Goal: Information Seeking & Learning: Learn about a topic

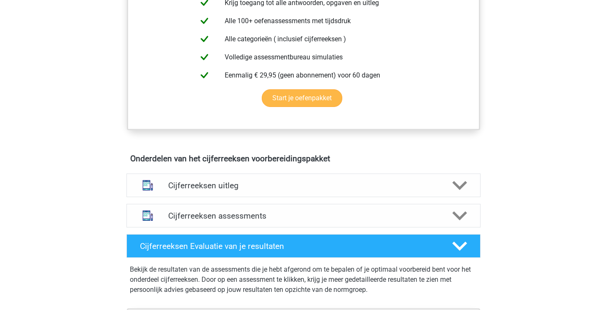
scroll to position [363, 0]
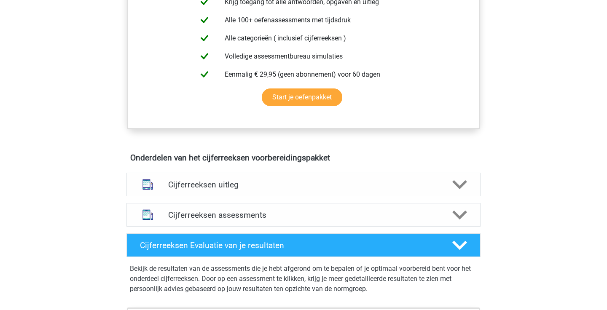
click at [253, 190] on h4 "Cijferreeksen uitleg" at bounding box center [303, 185] width 270 height 10
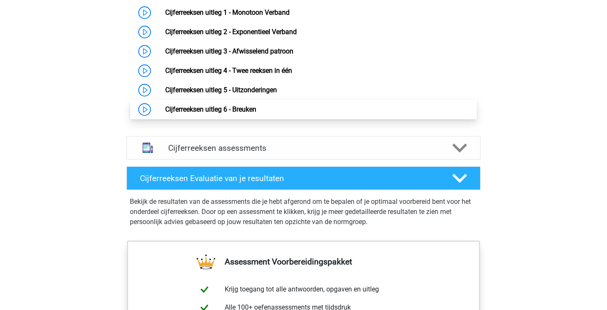
scroll to position [599, 0]
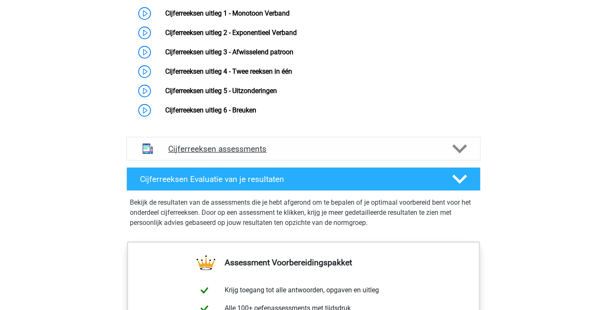
click at [302, 154] on h4 "Cijferreeksen assessments" at bounding box center [303, 149] width 270 height 10
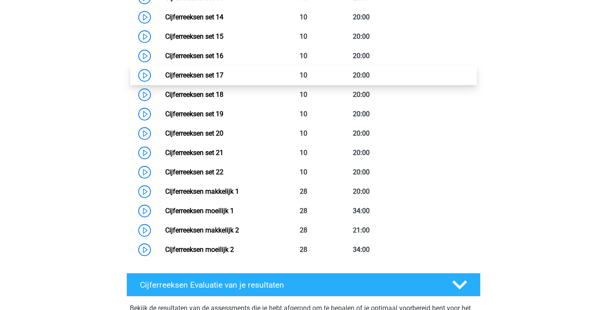
scroll to position [1015, 0]
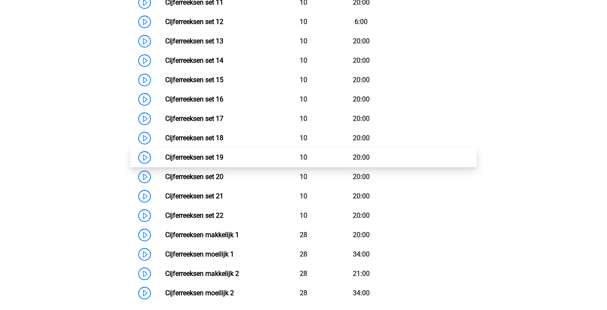
click at [208, 161] on link "Cijferreeksen set 19" at bounding box center [194, 157] width 58 height 8
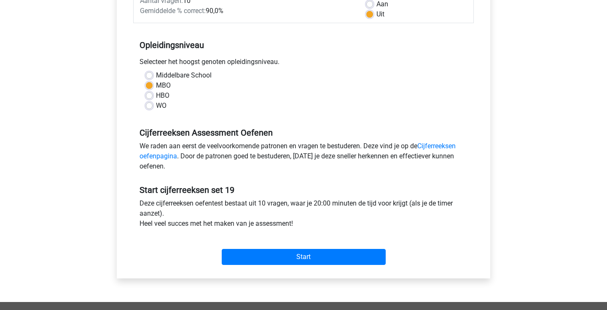
scroll to position [153, 0]
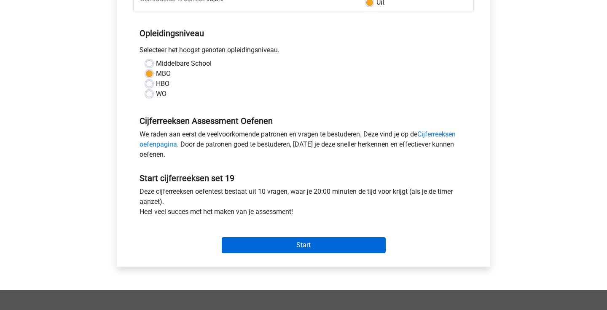
click at [262, 245] on input "Start" at bounding box center [304, 245] width 164 height 16
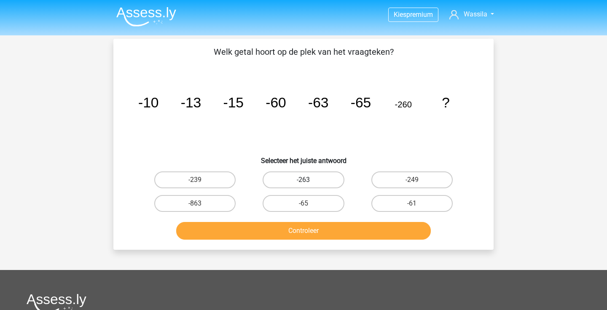
click at [319, 184] on label "-263" at bounding box center [302, 179] width 81 height 17
click at [309, 184] on input "-263" at bounding box center [305, 182] width 5 height 5
radio input "true"
click at [319, 227] on button "Controleer" at bounding box center [303, 231] width 255 height 18
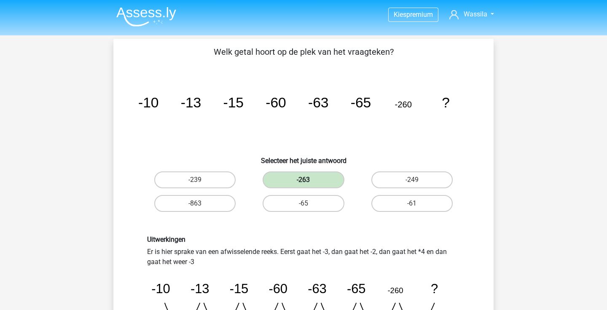
click at [316, 180] on label "-263" at bounding box center [302, 179] width 81 height 17
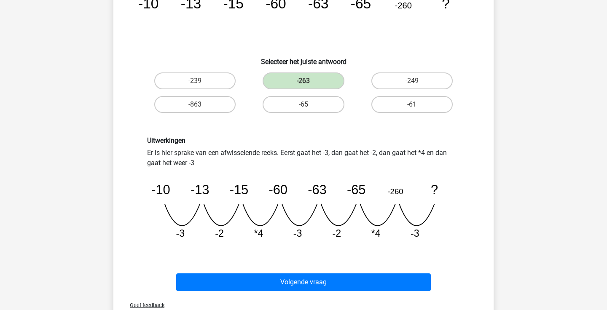
scroll to position [99, 0]
click at [319, 107] on label "-65" at bounding box center [302, 104] width 81 height 17
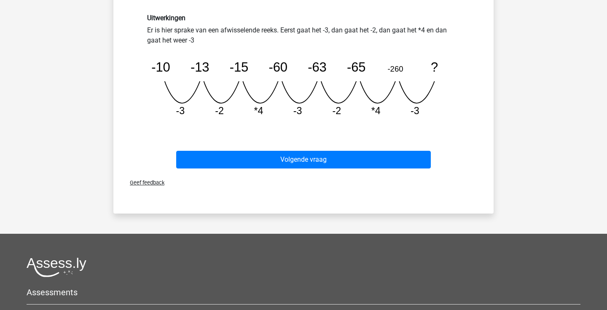
scroll to position [225, 0]
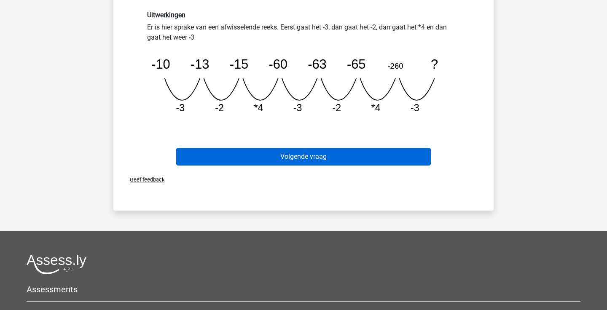
click at [299, 159] on button "Volgende vraag" at bounding box center [303, 157] width 255 height 18
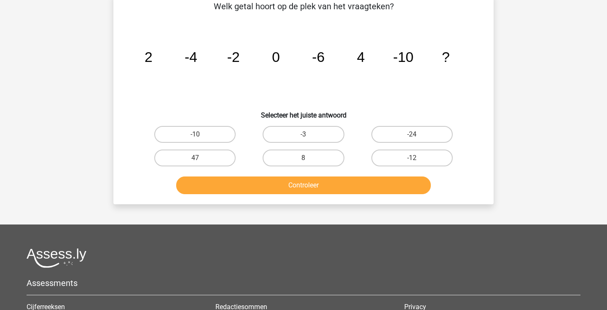
scroll to position [39, 0]
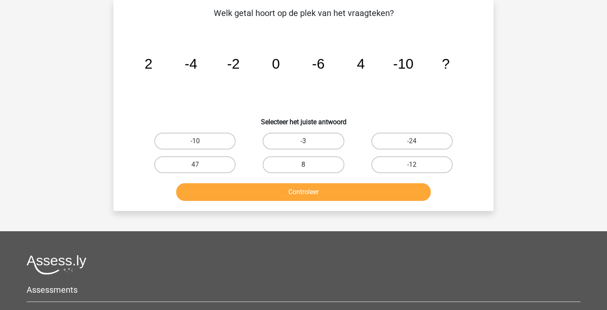
click at [323, 164] on label "8" at bounding box center [302, 164] width 81 height 17
click at [309, 165] on input "8" at bounding box center [305, 167] width 5 height 5
radio input "true"
click at [318, 200] on button "Controleer" at bounding box center [303, 192] width 255 height 18
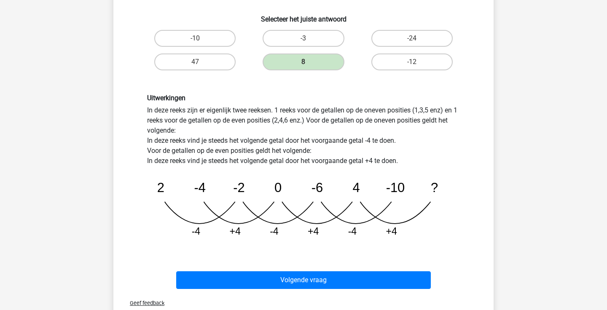
scroll to position [144, 0]
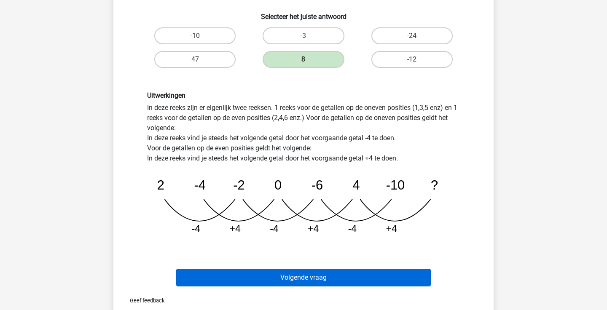
click at [273, 271] on button "Volgende vraag" at bounding box center [303, 278] width 255 height 18
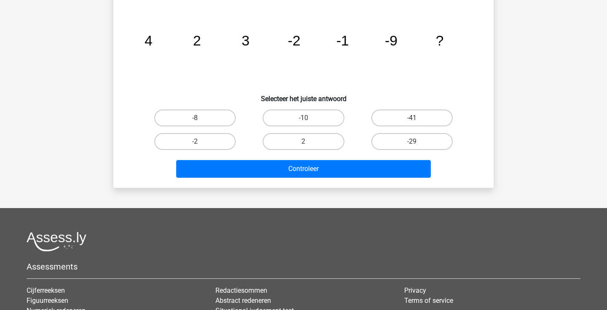
scroll to position [39, 0]
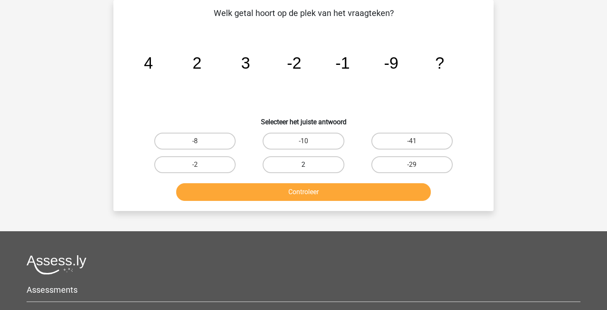
click at [306, 162] on label "2" at bounding box center [302, 164] width 81 height 17
click at [306, 165] on input "2" at bounding box center [305, 167] width 5 height 5
radio input "true"
click at [301, 192] on button "Controleer" at bounding box center [303, 192] width 255 height 18
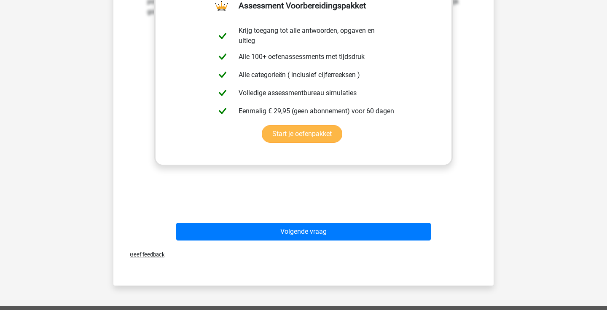
scroll to position [271, 0]
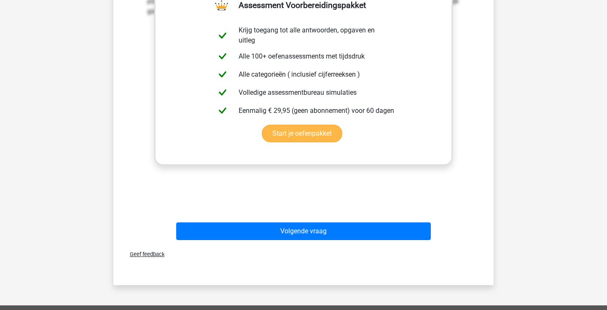
click at [310, 131] on link "Start je oefenpakket" at bounding box center [302, 134] width 80 height 18
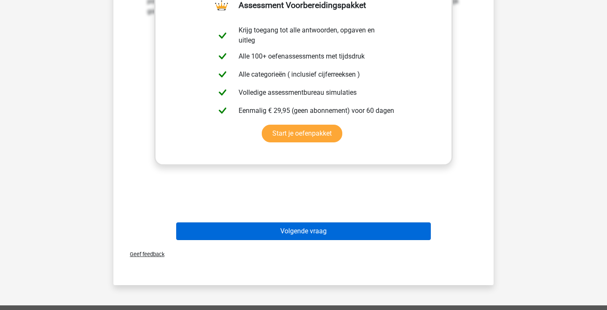
click at [283, 227] on button "Volgende vraag" at bounding box center [303, 231] width 255 height 18
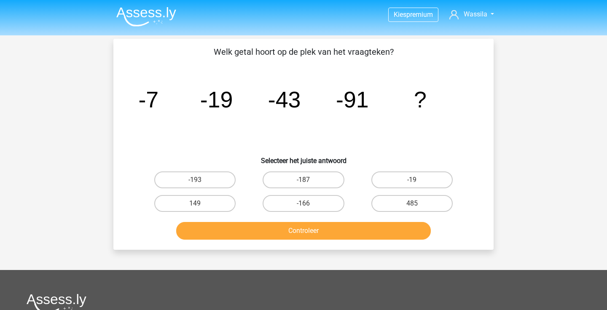
scroll to position [0, 0]
click at [220, 175] on label "-193" at bounding box center [194, 179] width 81 height 17
click at [201, 180] on input "-193" at bounding box center [197, 182] width 5 height 5
radio input "true"
click at [249, 227] on button "Controleer" at bounding box center [303, 231] width 255 height 18
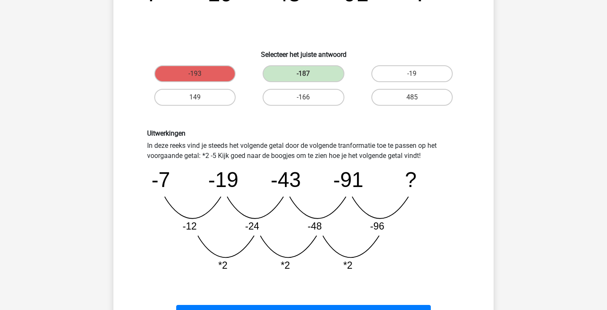
scroll to position [107, 0]
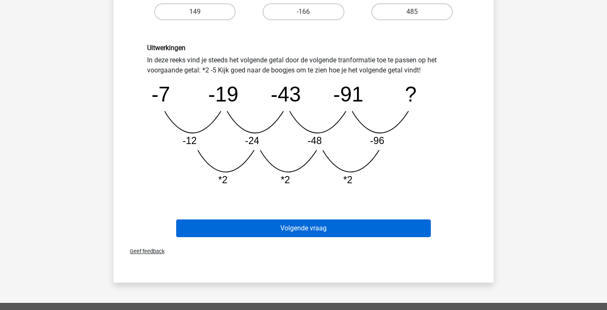
click at [354, 228] on button "Volgende vraag" at bounding box center [303, 228] width 255 height 18
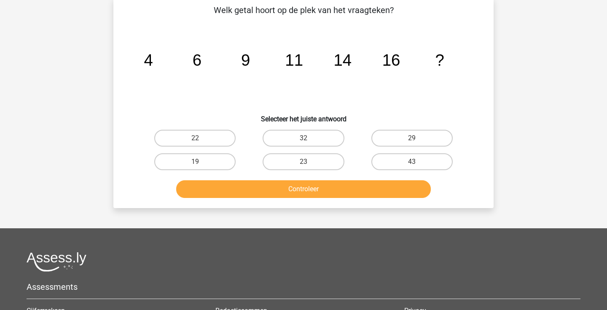
scroll to position [39, 0]
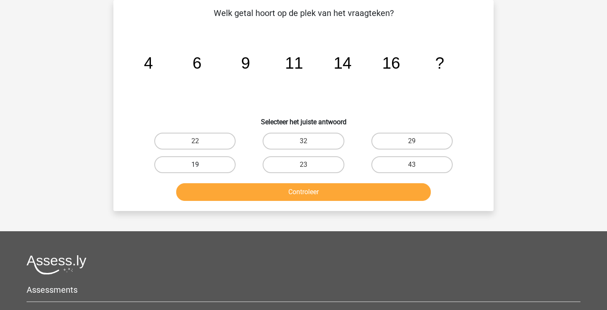
click at [194, 171] on label "19" at bounding box center [194, 164] width 81 height 17
click at [195, 170] on input "19" at bounding box center [197, 167] width 5 height 5
radio input "true"
click at [219, 193] on button "Controleer" at bounding box center [303, 192] width 255 height 18
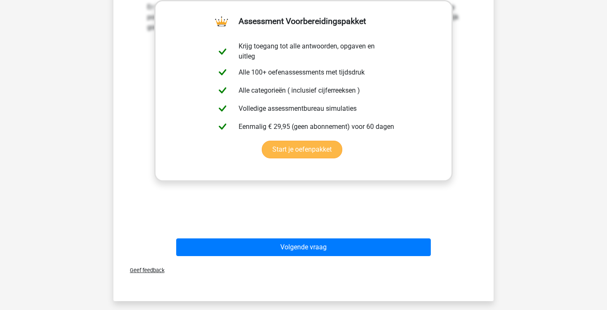
scroll to position [266, 0]
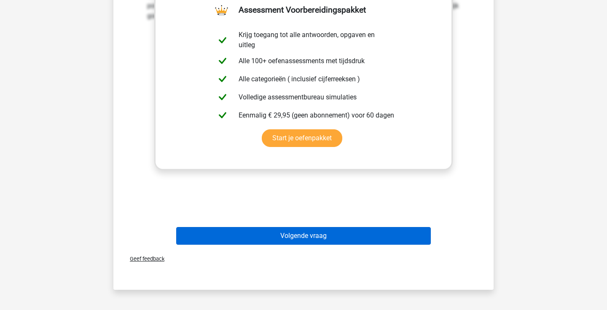
click at [288, 238] on button "Volgende vraag" at bounding box center [303, 236] width 255 height 18
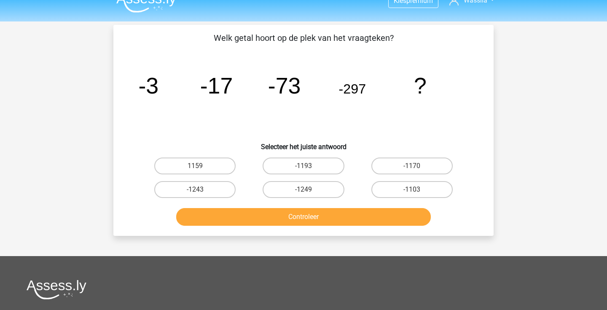
scroll to position [0, 0]
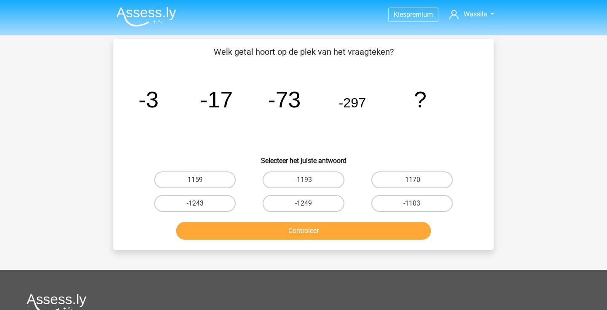
click at [206, 183] on label "1159" at bounding box center [194, 179] width 81 height 17
click at [201, 183] on input "1159" at bounding box center [197, 182] width 5 height 5
radio input "true"
click at [240, 227] on button "Controleer" at bounding box center [303, 231] width 255 height 18
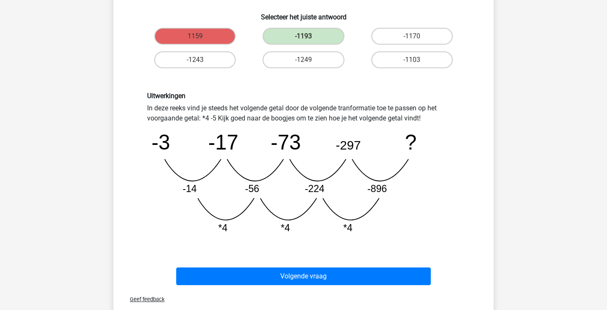
scroll to position [151, 0]
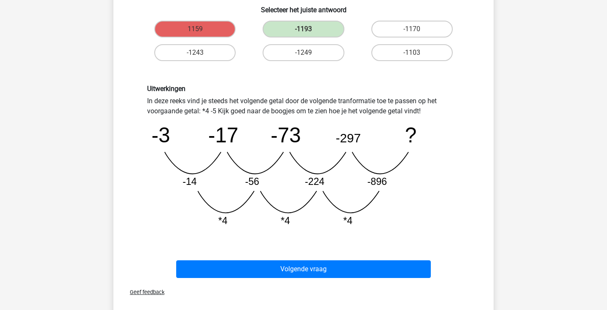
drag, startPoint x: 148, startPoint y: 82, endPoint x: 258, endPoint y: 206, distance: 165.7
click at [261, 207] on div "Uitwerkingen In deze reeks vind je steeds het volgende getal door de volgende t…" at bounding box center [303, 158] width 353 height 189
click at [110, 130] on div "Vraag 6 van de 10 Categorie: cijferreeksen set 19 Welk getal hoort op de plek v…" at bounding box center [303, 105] width 393 height 435
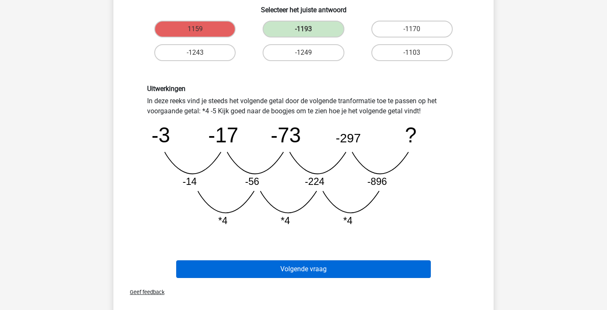
click at [318, 271] on button "Volgende vraag" at bounding box center [303, 269] width 255 height 18
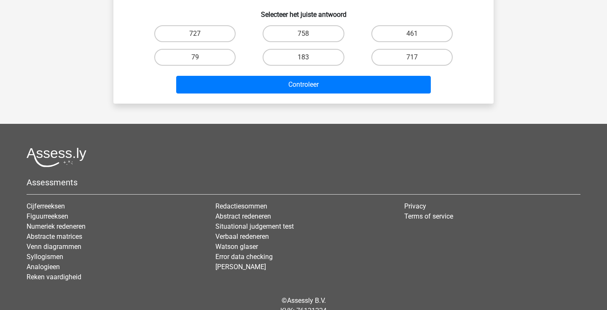
scroll to position [39, 0]
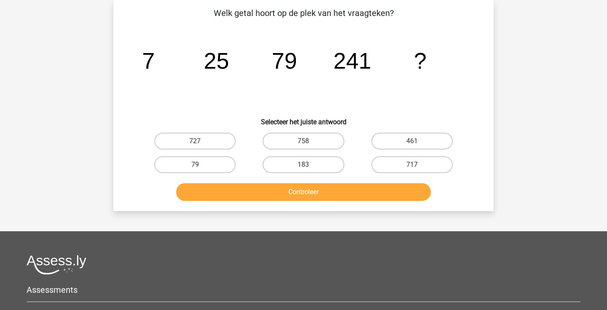
drag, startPoint x: 147, startPoint y: 68, endPoint x: 192, endPoint y: 92, distance: 50.7
click at [192, 92] on icon "image/svg+xml 7 25 79 241 ?" at bounding box center [304, 68] width 340 height 85
click at [411, 145] on label "461" at bounding box center [411, 141] width 81 height 17
click at [412, 145] on input "461" at bounding box center [414, 143] width 5 height 5
radio input "true"
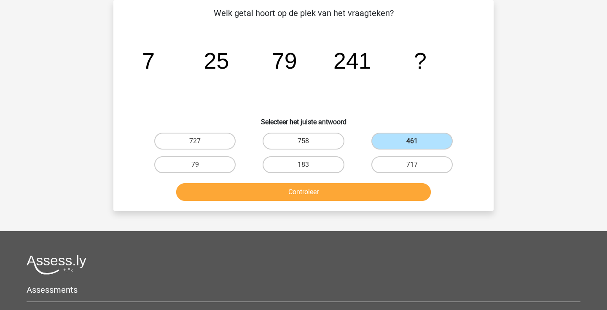
click at [357, 195] on button "Controleer" at bounding box center [303, 192] width 255 height 18
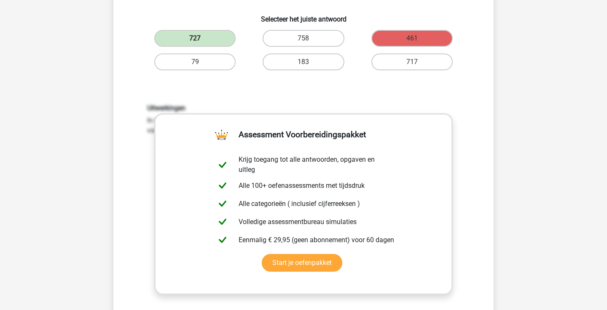
scroll to position [142, 0]
click at [142, 116] on div "Uitwerkingen In deze reeks vind je steeds het volgende getal door de volgende t…" at bounding box center [303, 178] width 325 height 149
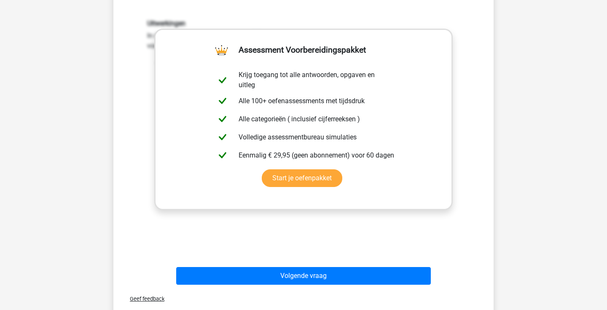
scroll to position [0, 0]
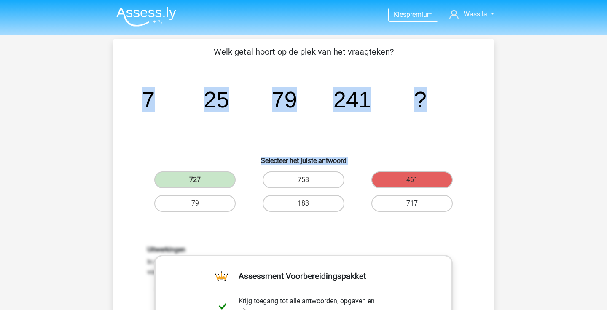
drag, startPoint x: 149, startPoint y: 63, endPoint x: 424, endPoint y: 197, distance: 306.2
click at [424, 197] on div "Welk getal hoort op de plek van het vraagteken? image/svg+xml 7 25 79 241 ? Sel…" at bounding box center [303, 279] width 373 height 469
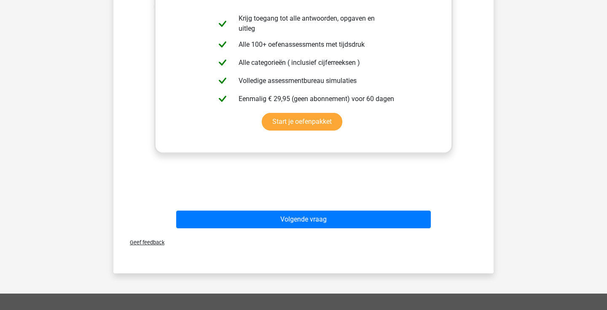
scroll to position [375, 0]
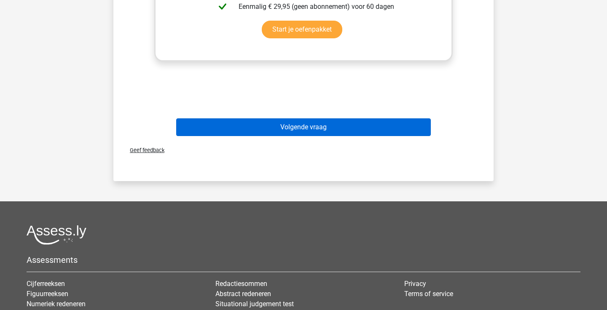
click at [364, 123] on button "Volgende vraag" at bounding box center [303, 127] width 255 height 18
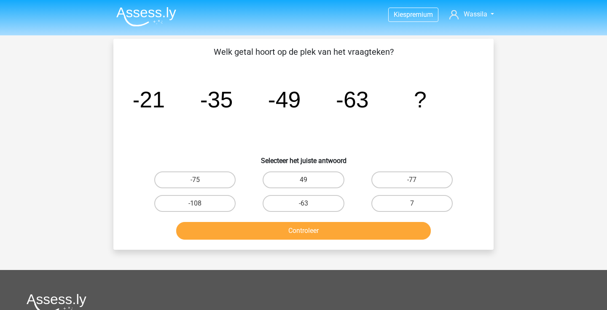
scroll to position [0, 0]
click at [172, 182] on label "-75" at bounding box center [194, 179] width 81 height 17
click at [195, 182] on input "-75" at bounding box center [197, 182] width 5 height 5
radio input "true"
click at [261, 234] on button "Controleer" at bounding box center [303, 231] width 255 height 18
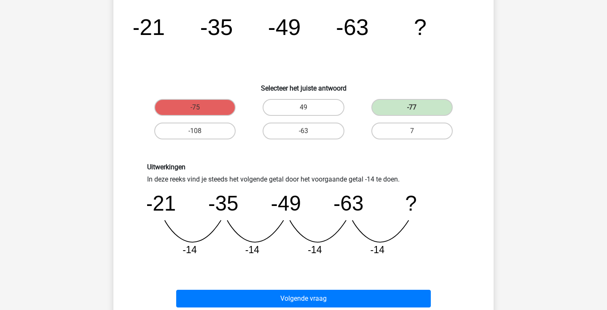
scroll to position [59, 0]
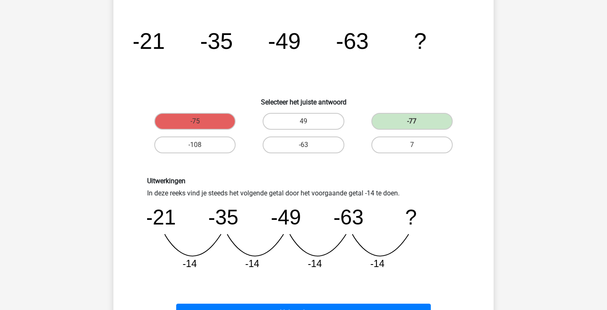
click at [239, 51] on icon "image/svg+xml -21 -35 -49 -63 ?" at bounding box center [304, 48] width 340 height 85
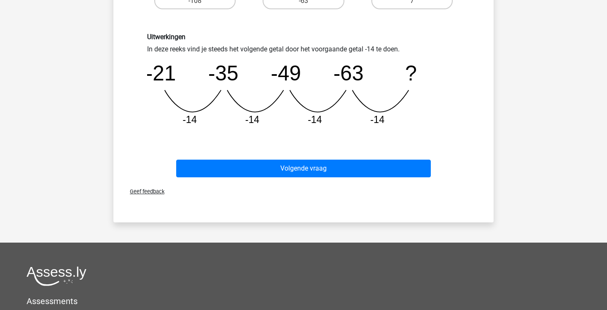
scroll to position [209, 0]
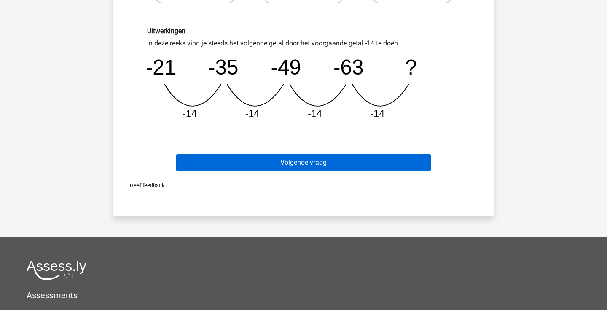
click at [326, 163] on button "Volgende vraag" at bounding box center [303, 163] width 255 height 18
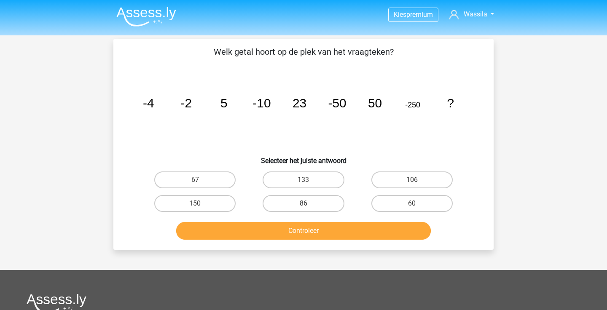
scroll to position [0, 0]
click at [206, 207] on label "150" at bounding box center [194, 203] width 81 height 17
click at [201, 207] on input "150" at bounding box center [197, 205] width 5 height 5
radio input "true"
click at [249, 229] on button "Controleer" at bounding box center [303, 231] width 255 height 18
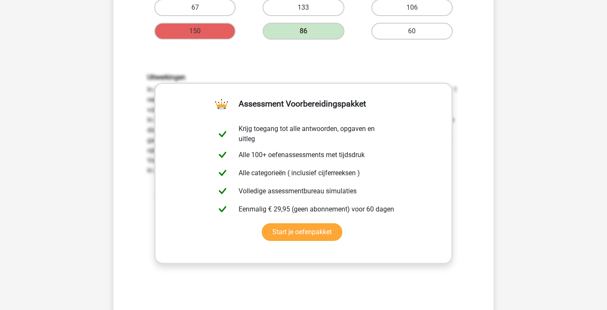
scroll to position [175, 0]
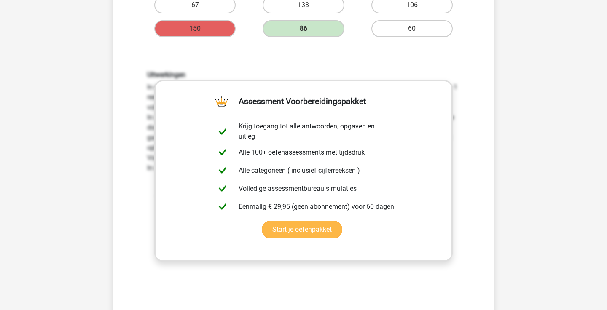
drag, startPoint x: 284, startPoint y: 228, endPoint x: 293, endPoint y: 210, distance: 20.2
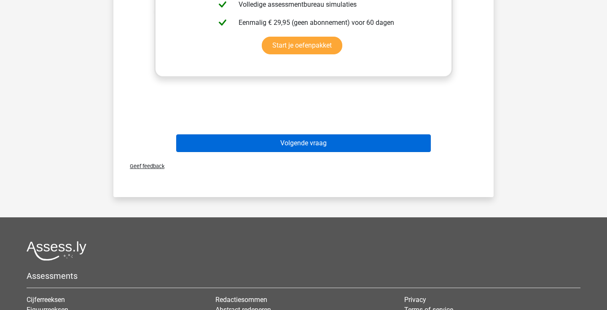
click at [349, 137] on button "Volgende vraag" at bounding box center [303, 143] width 255 height 18
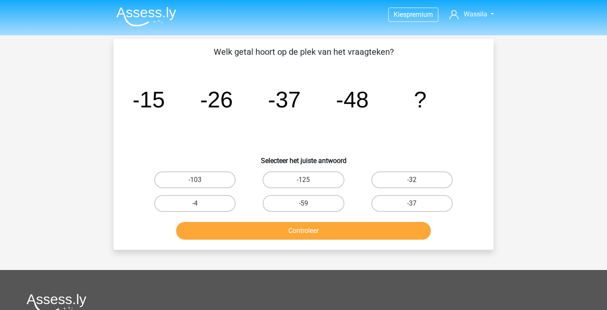
scroll to position [0, 0]
click at [155, 12] on img at bounding box center [146, 17] width 60 height 20
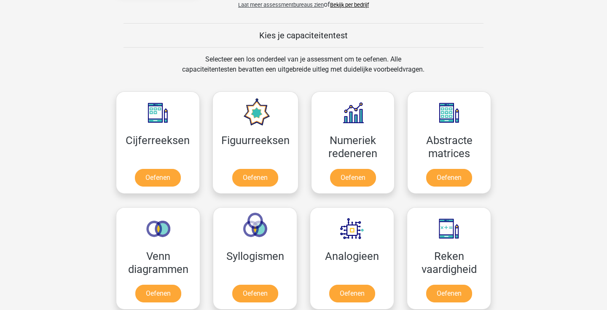
scroll to position [311, 0]
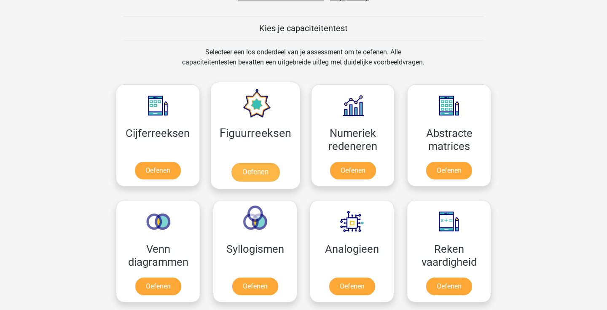
click at [267, 172] on link "Oefenen" at bounding box center [255, 172] width 48 height 19
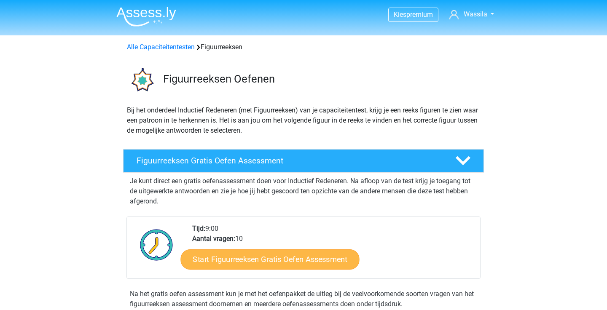
click at [269, 261] on link "Start Figuurreeksen Gratis Oefen Assessment" at bounding box center [270, 259] width 179 height 20
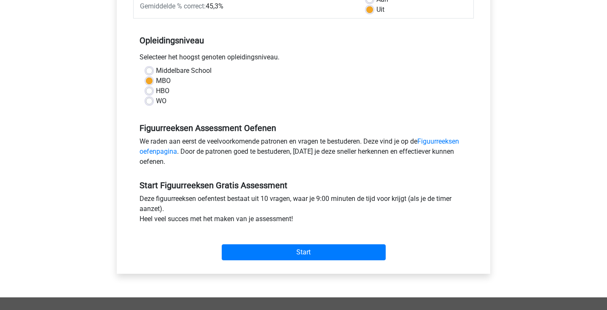
scroll to position [150, 0]
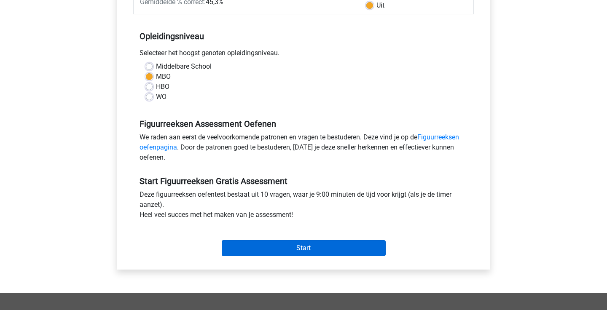
click at [290, 255] on input "Start" at bounding box center [304, 248] width 164 height 16
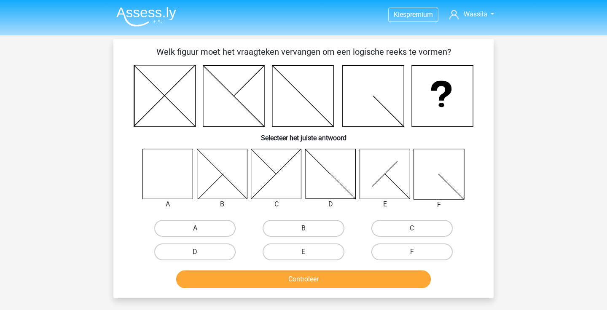
click at [182, 227] on label "A" at bounding box center [194, 228] width 81 height 17
click at [195, 228] on input "A" at bounding box center [197, 230] width 5 height 5
radio input "true"
click at [297, 281] on button "Controleer" at bounding box center [303, 279] width 255 height 18
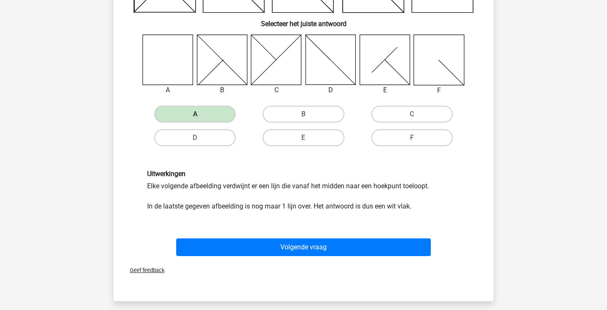
scroll to position [118, 0]
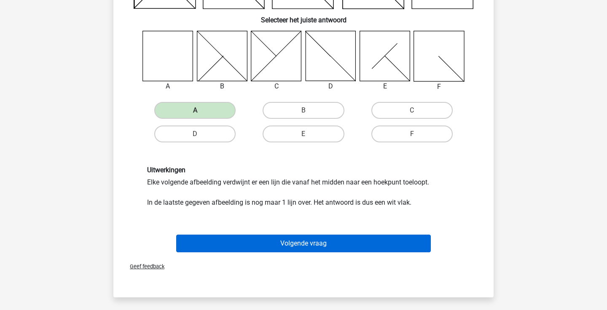
click at [287, 246] on button "Volgende vraag" at bounding box center [303, 244] width 255 height 18
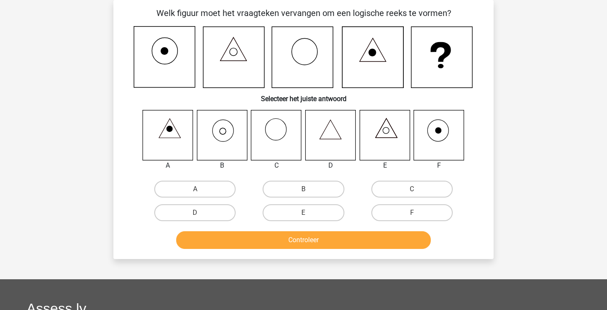
scroll to position [0, 0]
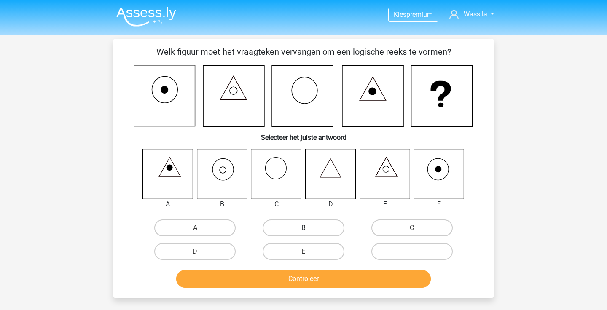
click at [298, 230] on label "B" at bounding box center [302, 227] width 81 height 17
click at [303, 230] on input "B" at bounding box center [305, 230] width 5 height 5
radio input "true"
click at [320, 283] on button "Controleer" at bounding box center [303, 279] width 255 height 18
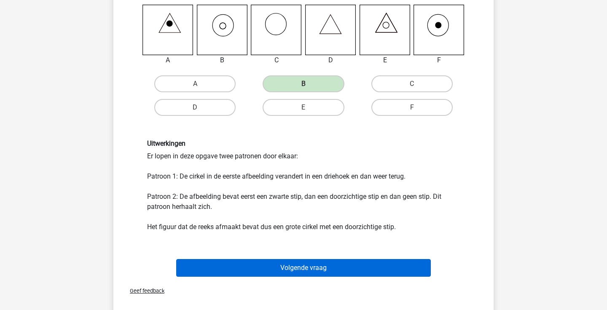
click at [309, 273] on button "Volgende vraag" at bounding box center [303, 268] width 255 height 18
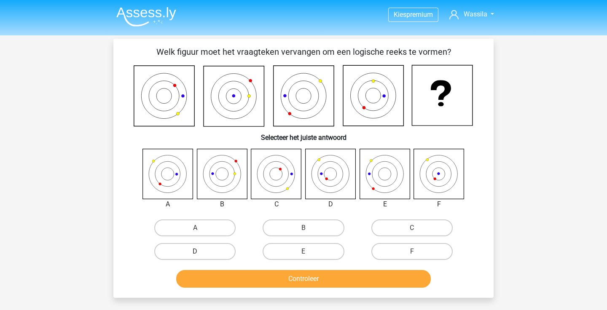
click at [188, 250] on label "D" at bounding box center [194, 251] width 81 height 17
click at [195, 252] on input "D" at bounding box center [197, 254] width 5 height 5
radio input "true"
click at [239, 275] on button "Controleer" at bounding box center [303, 279] width 255 height 18
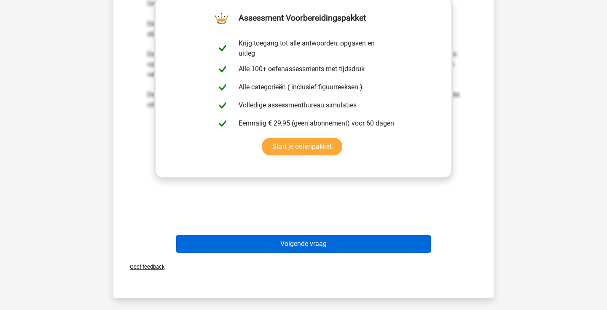
click at [337, 244] on button "Volgende vraag" at bounding box center [303, 244] width 255 height 18
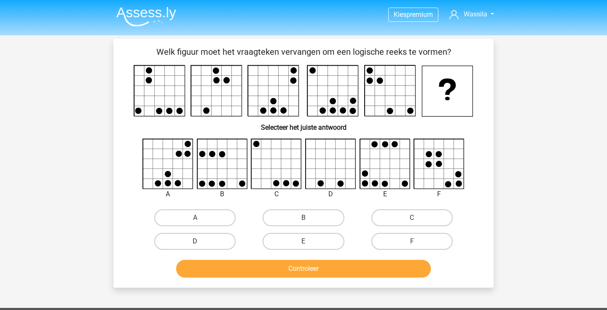
click at [222, 243] on label "D" at bounding box center [194, 241] width 81 height 17
click at [201, 243] on input "D" at bounding box center [197, 243] width 5 height 5
radio input "true"
click at [255, 267] on button "Controleer" at bounding box center [303, 269] width 255 height 18
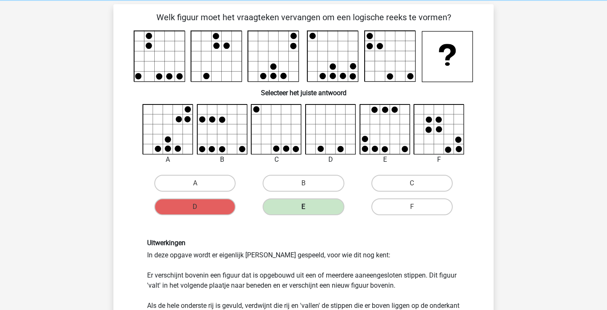
scroll to position [16, 0]
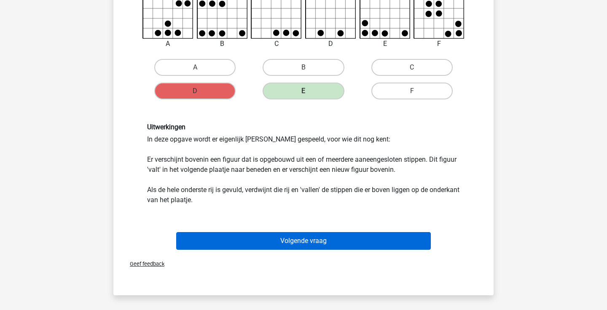
click at [364, 239] on button "Volgende vraag" at bounding box center [303, 241] width 255 height 18
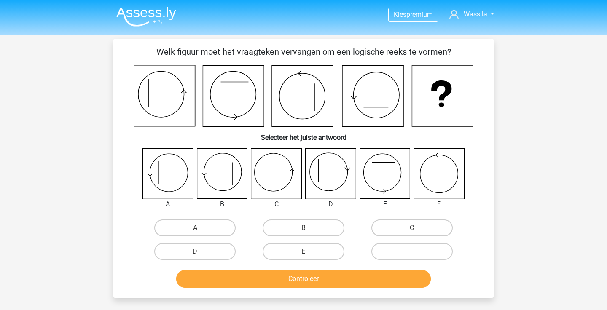
scroll to position [0, 0]
click at [396, 222] on label "C" at bounding box center [411, 227] width 81 height 17
click at [412, 228] on input "C" at bounding box center [414, 230] width 5 height 5
radio input "true"
click at [340, 278] on button "Controleer" at bounding box center [303, 279] width 255 height 18
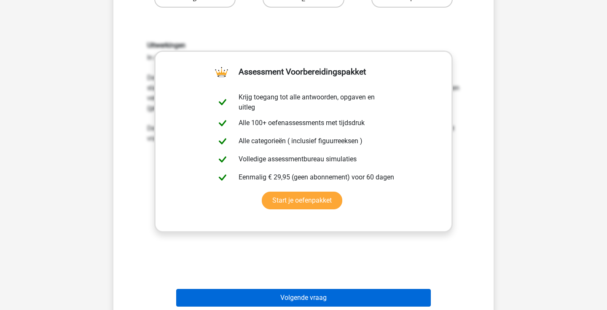
click at [320, 294] on button "Volgende vraag" at bounding box center [303, 298] width 255 height 18
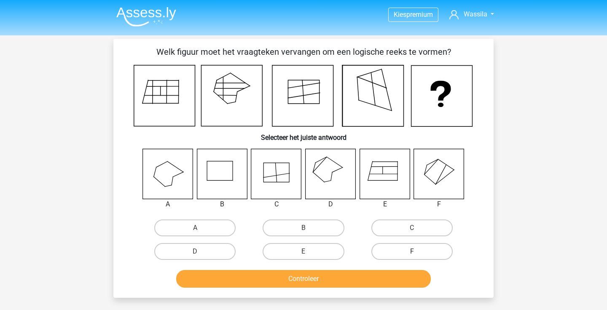
click at [394, 249] on label "F" at bounding box center [411, 251] width 81 height 17
click at [412, 252] on input "F" at bounding box center [414, 254] width 5 height 5
radio input "true"
click at [358, 281] on button "Controleer" at bounding box center [303, 279] width 255 height 18
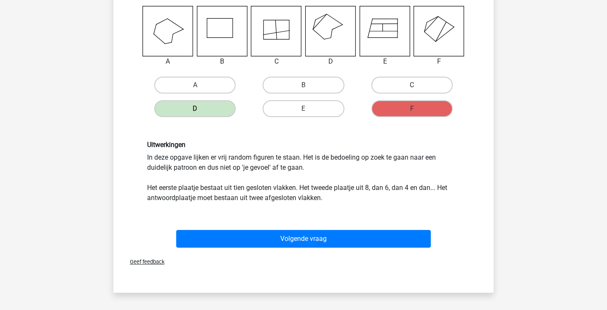
scroll to position [144, 0]
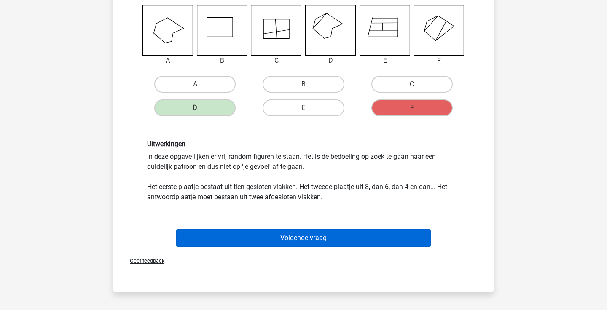
click at [385, 236] on button "Volgende vraag" at bounding box center [303, 238] width 255 height 18
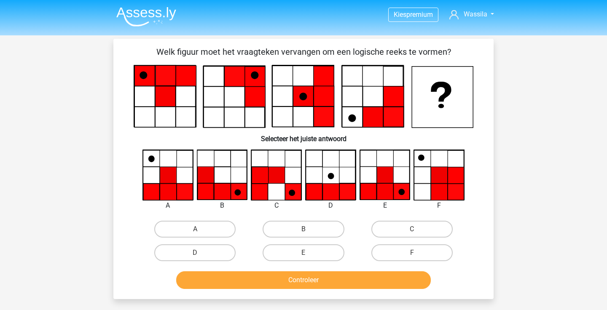
scroll to position [0, 0]
click at [185, 229] on label "A" at bounding box center [194, 229] width 81 height 17
click at [195, 229] on input "A" at bounding box center [197, 231] width 5 height 5
radio input "true"
click at [233, 282] on button "Controleer" at bounding box center [303, 280] width 255 height 18
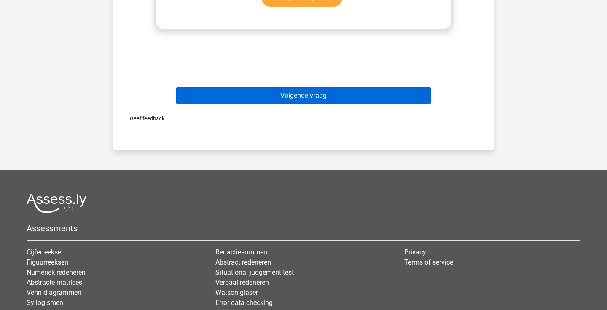
click at [336, 94] on button "Volgende vraag" at bounding box center [303, 96] width 255 height 18
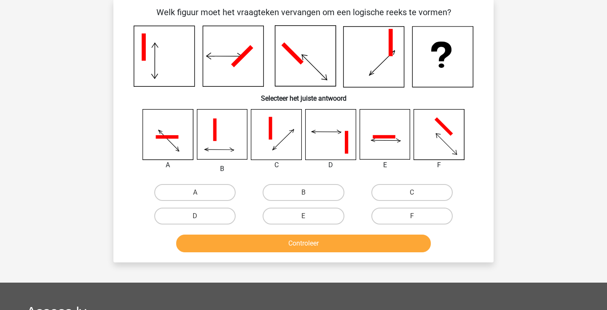
scroll to position [39, 0]
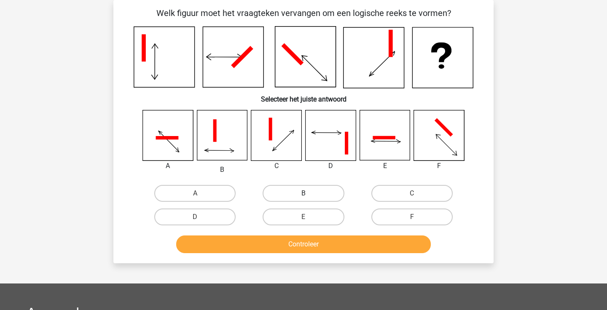
click at [310, 193] on label "B" at bounding box center [302, 193] width 81 height 17
click at [309, 193] on input "B" at bounding box center [305, 195] width 5 height 5
radio input "true"
click at [304, 242] on button "Controleer" at bounding box center [303, 245] width 255 height 18
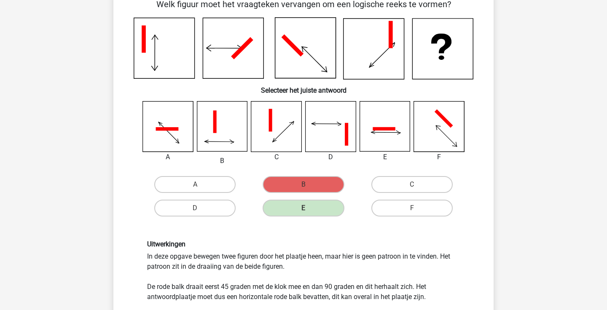
scroll to position [51, 0]
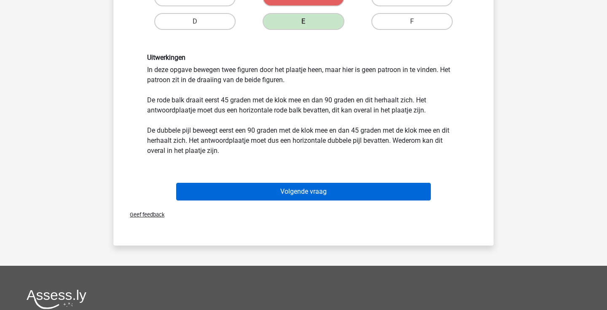
click at [357, 193] on button "Volgende vraag" at bounding box center [303, 192] width 255 height 18
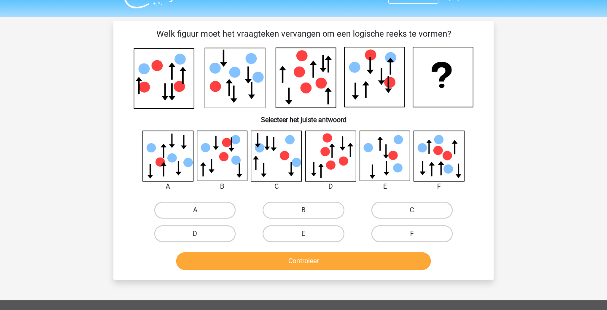
scroll to position [17, 0]
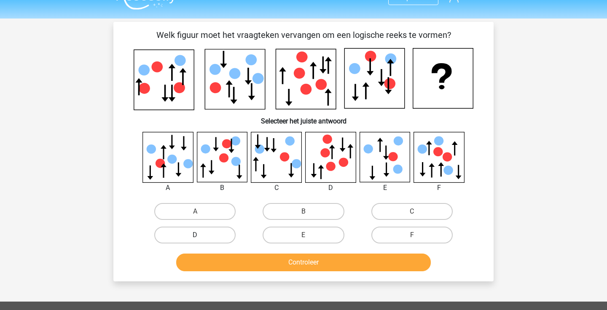
click at [209, 235] on label "D" at bounding box center [194, 235] width 81 height 17
click at [201, 235] on input "D" at bounding box center [197, 237] width 5 height 5
radio input "true"
click at [231, 262] on button "Controleer" at bounding box center [303, 263] width 255 height 18
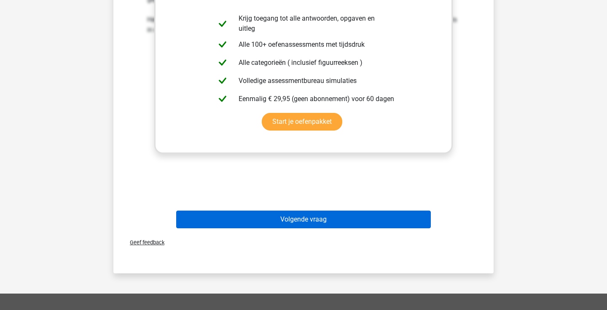
click at [282, 222] on button "Volgende vraag" at bounding box center [303, 220] width 255 height 18
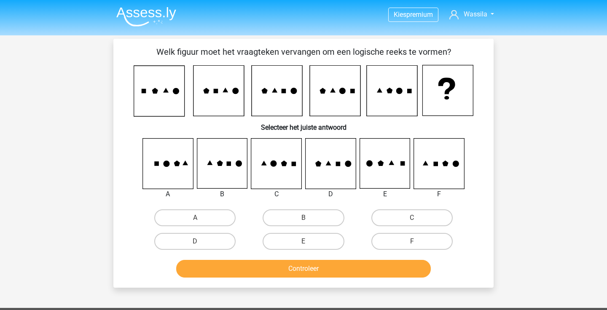
scroll to position [0, 0]
click at [203, 214] on label "A" at bounding box center [194, 217] width 81 height 17
click at [201, 218] on input "A" at bounding box center [197, 220] width 5 height 5
radio input "true"
click at [206, 267] on button "Controleer" at bounding box center [303, 269] width 255 height 18
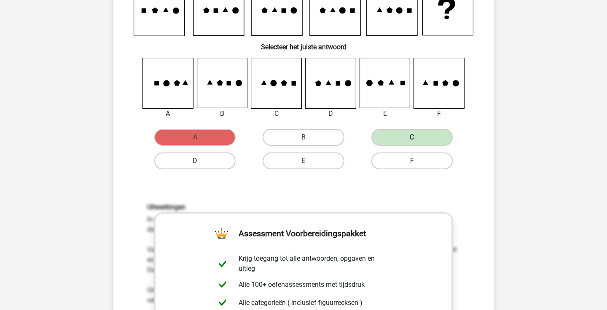
scroll to position [335, 0]
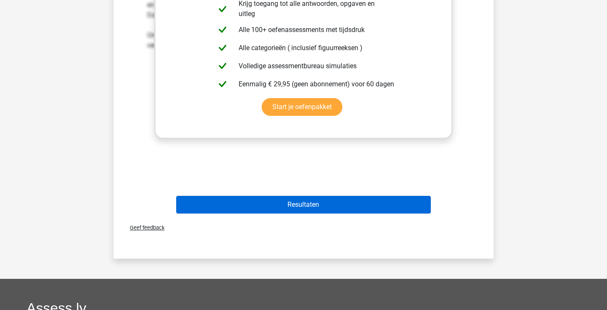
click at [291, 207] on button "Resultaten" at bounding box center [303, 205] width 255 height 18
click at [288, 208] on button "Resultaten" at bounding box center [303, 205] width 255 height 18
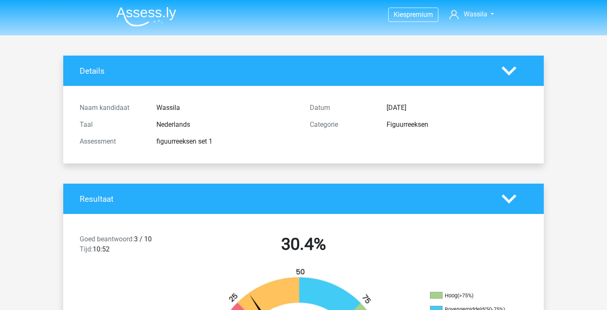
click at [134, 13] on img at bounding box center [146, 17] width 60 height 20
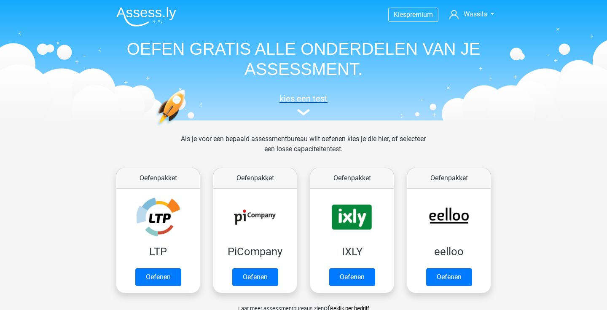
click at [311, 97] on h5 "kies een test" at bounding box center [304, 99] width 388 height 10
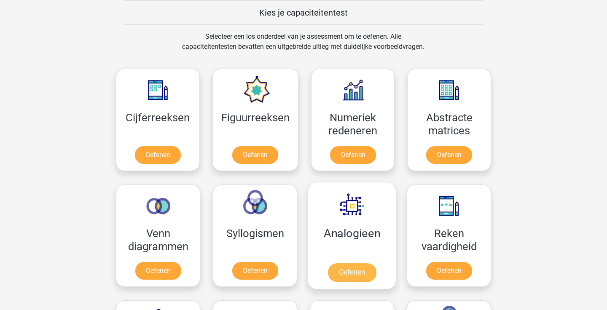
click at [345, 268] on link "Oefenen" at bounding box center [352, 272] width 48 height 19
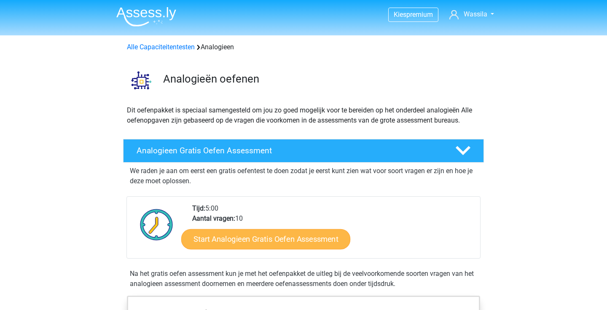
click at [265, 239] on link "Start Analogieen Gratis Oefen Assessment" at bounding box center [265, 239] width 169 height 20
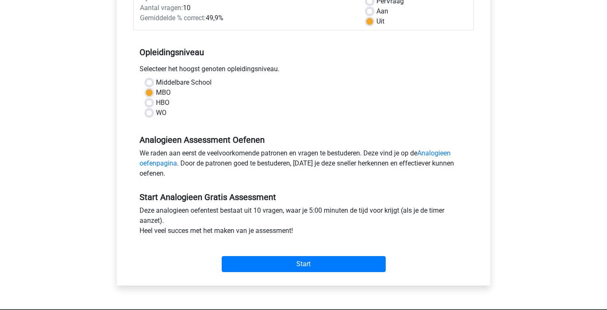
scroll to position [182, 0]
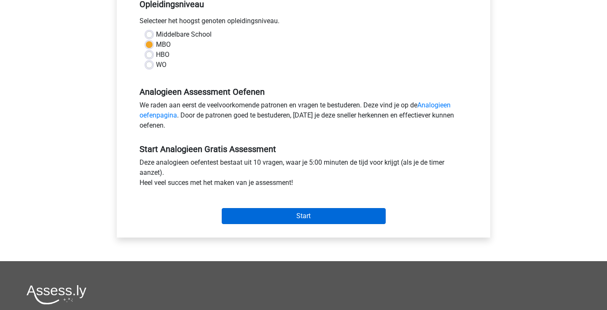
click at [251, 215] on input "Start" at bounding box center [304, 216] width 164 height 16
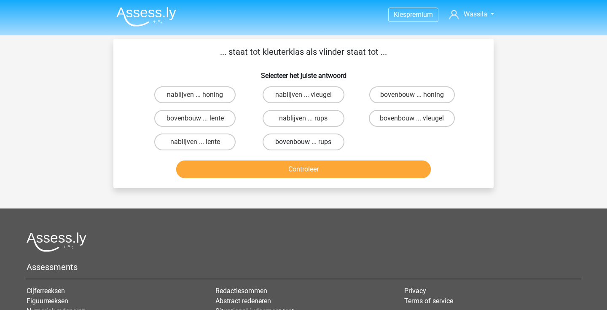
click at [299, 141] on label "bovenbouw ... rups" at bounding box center [302, 142] width 81 height 17
click at [303, 142] on input "bovenbouw ... rups" at bounding box center [305, 144] width 5 height 5
radio input "true"
click at [299, 170] on button "Controleer" at bounding box center [303, 170] width 255 height 18
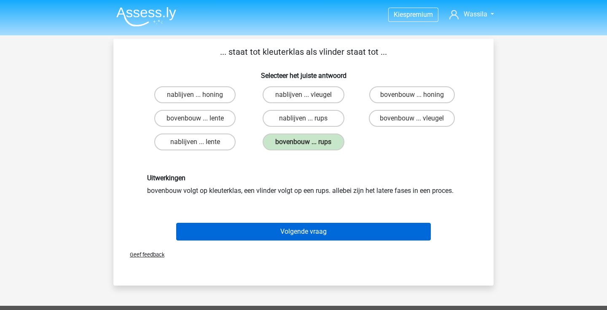
click at [282, 235] on button "Volgende vraag" at bounding box center [303, 232] width 255 height 18
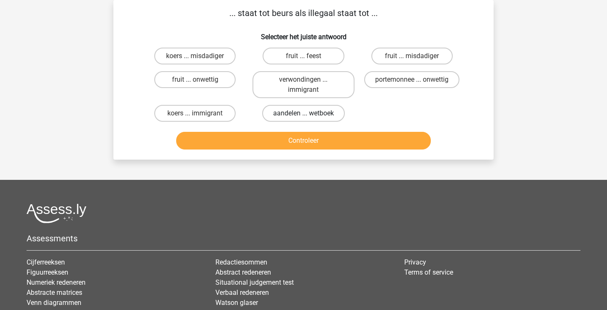
click at [286, 111] on label "aandelen ... wetboek" at bounding box center [303, 113] width 83 height 17
click at [303, 113] on input "aandelen ... wetboek" at bounding box center [305, 115] width 5 height 5
radio input "true"
click at [284, 136] on button "Controleer" at bounding box center [303, 141] width 255 height 18
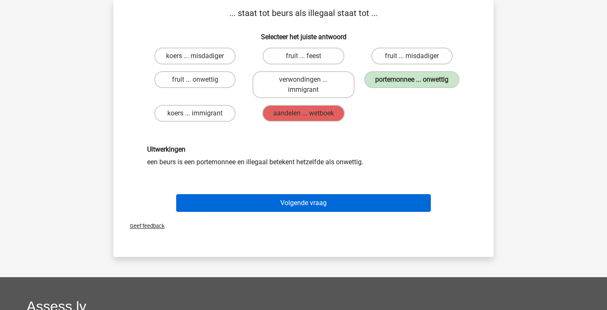
click at [290, 200] on button "Volgende vraag" at bounding box center [303, 203] width 255 height 18
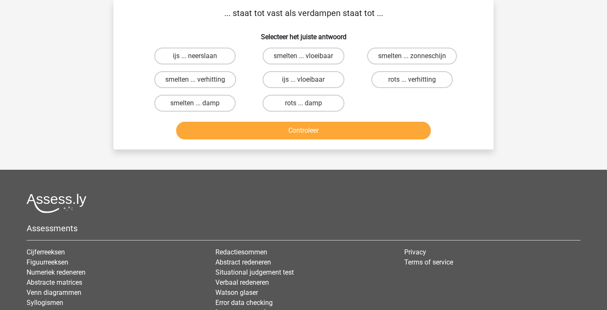
click at [309, 10] on p "... staat tot vast als verdampen staat tot ..." at bounding box center [303, 13] width 353 height 13
copy p "verdampen"
click at [506, 1] on div "Kies premium [GEOGRAPHIC_DATA] [EMAIL_ADDRESS][DOMAIN_NAME]" at bounding box center [303, 176] width 607 height 431
click at [284, 51] on label "smelten ... vloeibaar" at bounding box center [302, 56] width 81 height 17
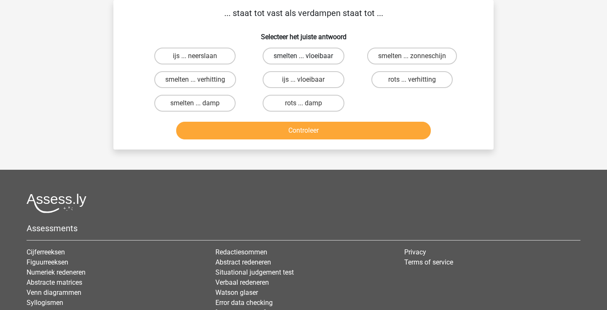
click at [303, 56] on input "smelten ... vloeibaar" at bounding box center [305, 58] width 5 height 5
radio input "true"
click at [316, 120] on div "Controleer" at bounding box center [303, 129] width 353 height 28
click at [316, 128] on button "Controleer" at bounding box center [303, 131] width 255 height 18
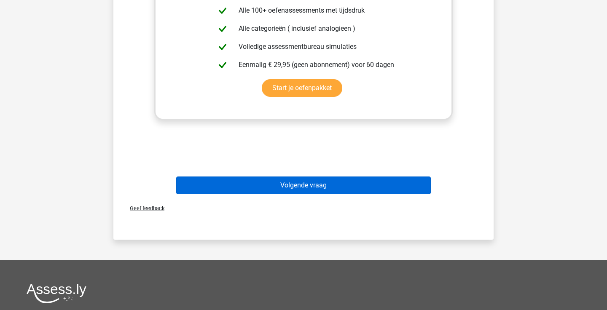
click at [318, 189] on button "Volgende vraag" at bounding box center [303, 186] width 255 height 18
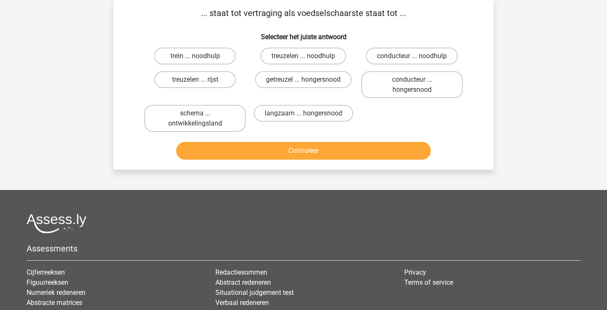
drag, startPoint x: 315, startPoint y: 115, endPoint x: 316, endPoint y: 101, distance: 14.4
click at [316, 105] on label "langzaam ... hongersnood" at bounding box center [303, 113] width 99 height 17
click at [309, 113] on input "langzaam ... hongersnood" at bounding box center [305, 115] width 5 height 5
radio input "true"
click at [315, 56] on label "treuzelen ... noodhulp" at bounding box center [303, 56] width 86 height 17
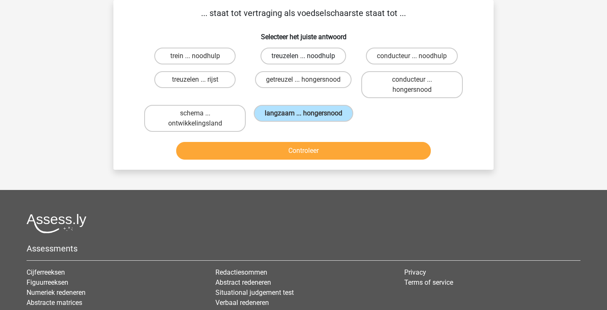
click at [309, 56] on input "treuzelen ... noodhulp" at bounding box center [305, 58] width 5 height 5
radio input "true"
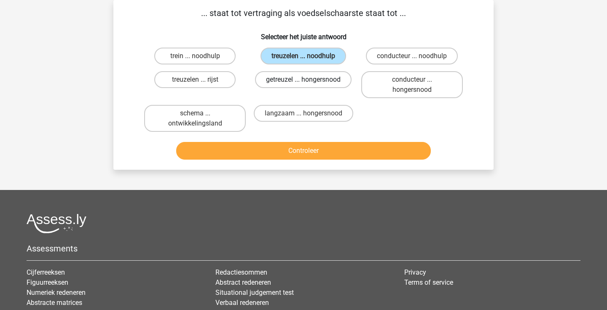
click at [316, 77] on label "getreuzel ... hongersnood" at bounding box center [303, 79] width 96 height 17
click at [309, 80] on input "getreuzel ... hongersnood" at bounding box center [305, 82] width 5 height 5
radio input "true"
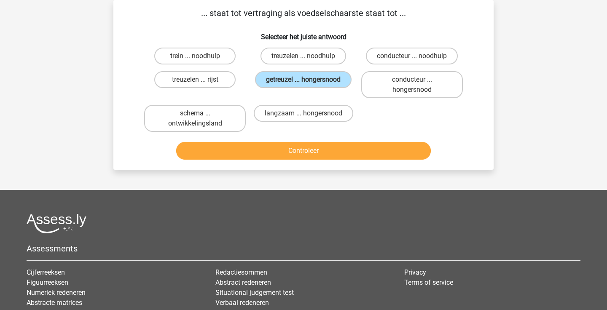
click at [317, 145] on button "Controleer" at bounding box center [303, 151] width 255 height 18
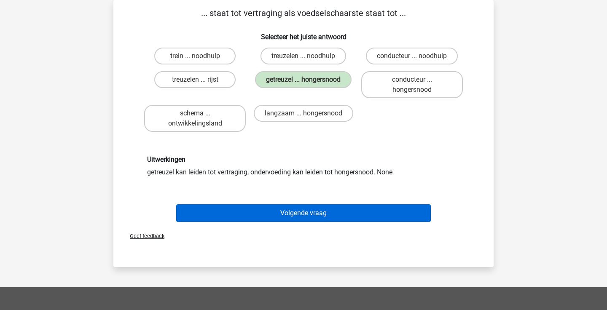
click at [308, 213] on button "Volgende vraag" at bounding box center [303, 213] width 255 height 18
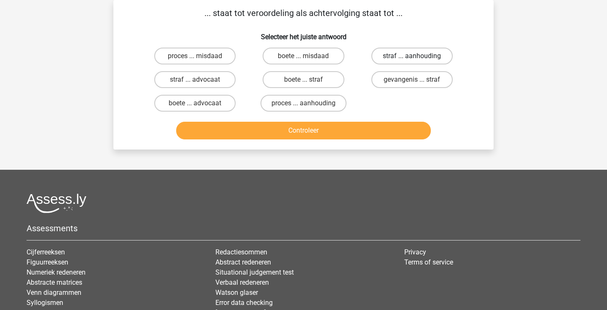
click at [409, 52] on label "straf ... aanhouding" at bounding box center [411, 56] width 81 height 17
click at [412, 56] on input "straf ... aanhouding" at bounding box center [414, 58] width 5 height 5
radio input "true"
click at [356, 128] on button "Controleer" at bounding box center [303, 131] width 255 height 18
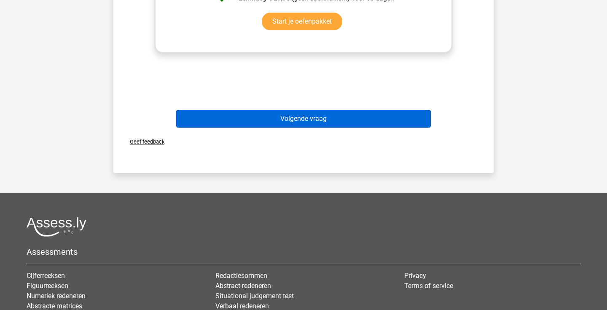
click at [309, 113] on button "Volgende vraag" at bounding box center [303, 119] width 255 height 18
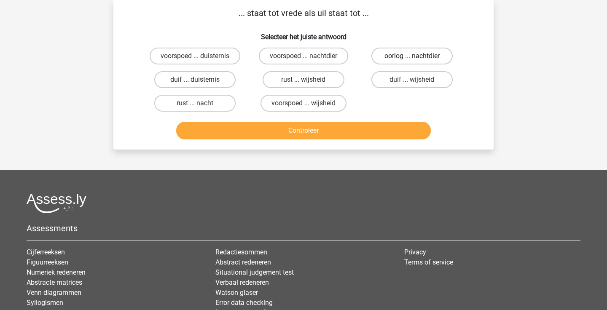
click at [406, 59] on label "oorlog ... nachtdier" at bounding box center [411, 56] width 81 height 17
click at [412, 59] on input "oorlog ... nachtdier" at bounding box center [414, 58] width 5 height 5
radio input "true"
click at [368, 131] on button "Controleer" at bounding box center [303, 131] width 255 height 18
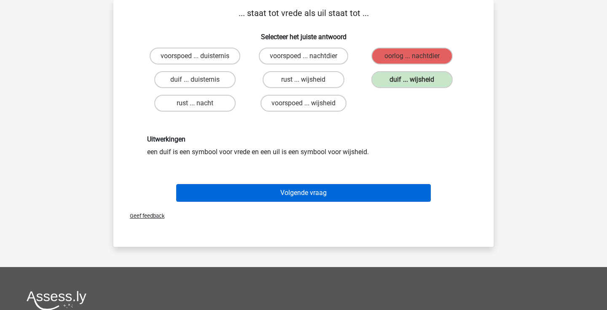
click at [321, 190] on button "Volgende vraag" at bounding box center [303, 193] width 255 height 18
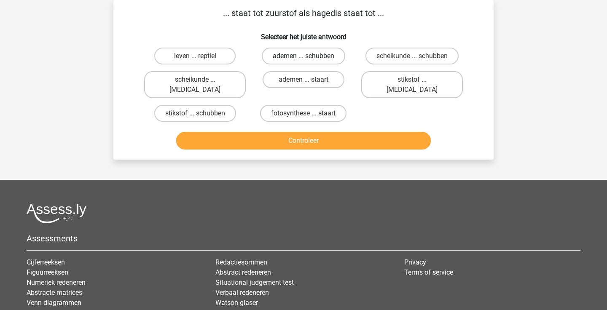
click at [288, 51] on label "ademen ... schubben" at bounding box center [303, 56] width 83 height 17
click at [303, 56] on input "ademen ... schubben" at bounding box center [305, 58] width 5 height 5
radio input "true"
click at [289, 132] on button "Controleer" at bounding box center [303, 141] width 255 height 18
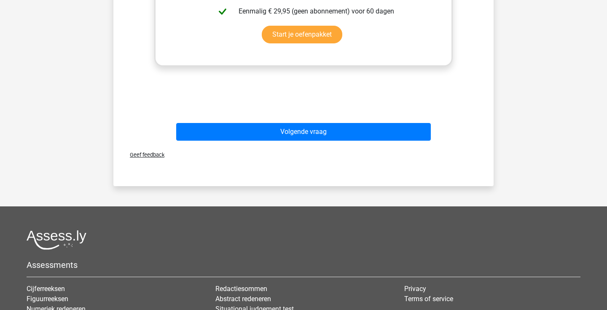
scroll to position [426, 0]
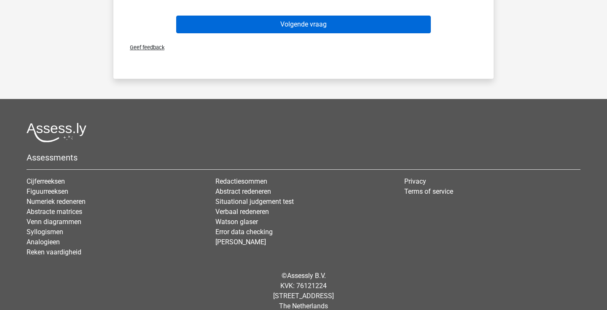
click at [307, 16] on button "Volgende vraag" at bounding box center [303, 25] width 255 height 18
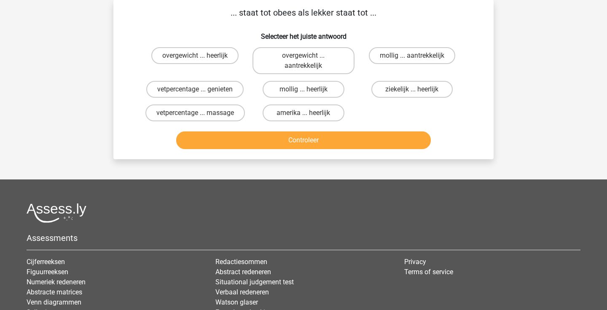
scroll to position [39, 0]
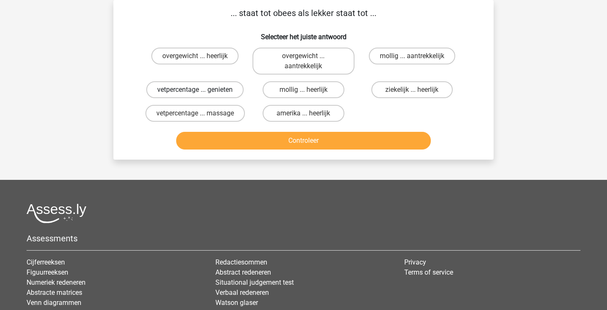
click at [225, 89] on label "vetpercentage ... genieten" at bounding box center [194, 89] width 97 height 17
click at [201, 90] on input "vetpercentage ... genieten" at bounding box center [197, 92] width 5 height 5
radio input "true"
click at [237, 145] on button "Controleer" at bounding box center [303, 141] width 255 height 18
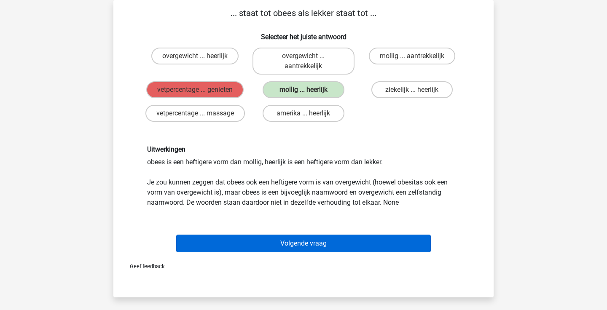
click at [280, 244] on button "Volgende vraag" at bounding box center [303, 244] width 255 height 18
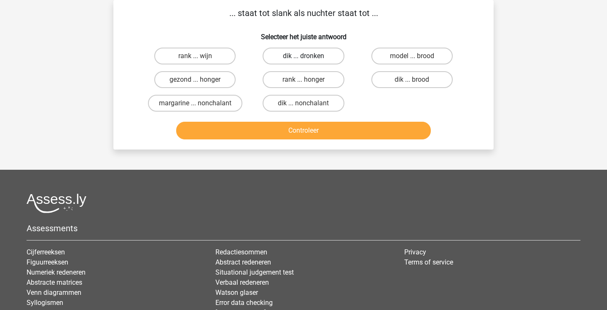
click at [301, 58] on label "dik ... dronken" at bounding box center [302, 56] width 81 height 17
click at [303, 58] on input "dik ... dronken" at bounding box center [305, 58] width 5 height 5
radio input "true"
click at [294, 128] on button "Controleer" at bounding box center [303, 131] width 255 height 18
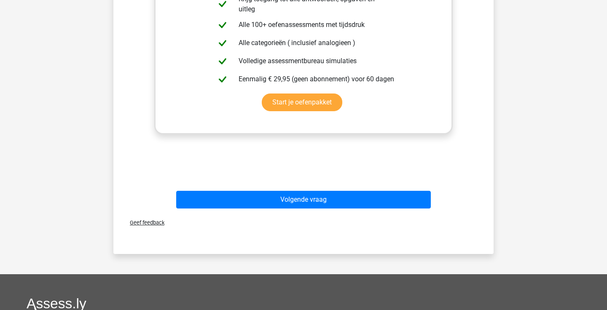
scroll to position [426, 0]
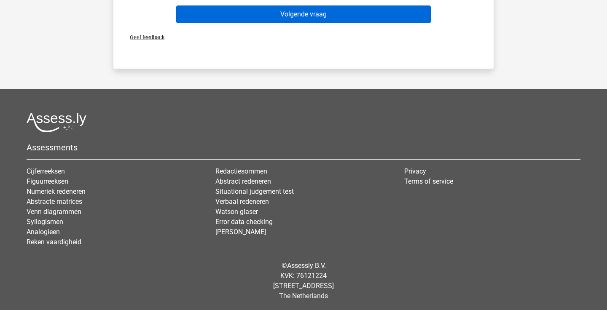
click at [303, 11] on button "Volgende vraag" at bounding box center [303, 14] width 255 height 18
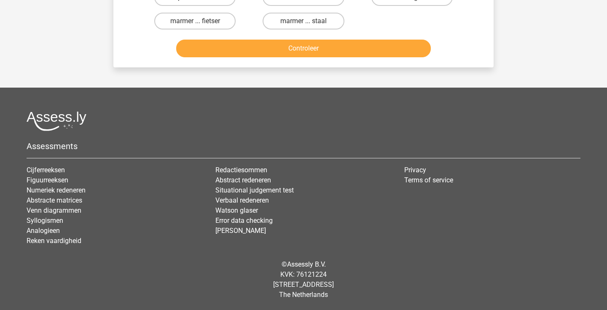
scroll to position [39, 0]
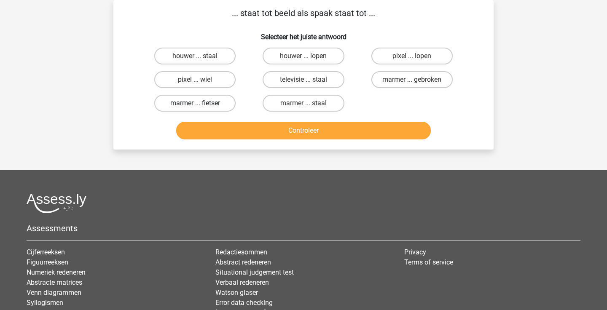
click at [214, 104] on label "marmer ... fietser" at bounding box center [194, 103] width 81 height 17
click at [201, 104] on input "marmer ... fietser" at bounding box center [197, 105] width 5 height 5
radio input "true"
click at [238, 132] on button "Controleer" at bounding box center [303, 131] width 255 height 18
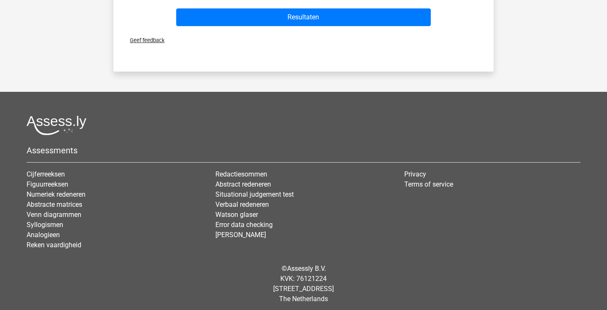
scroll to position [422, 0]
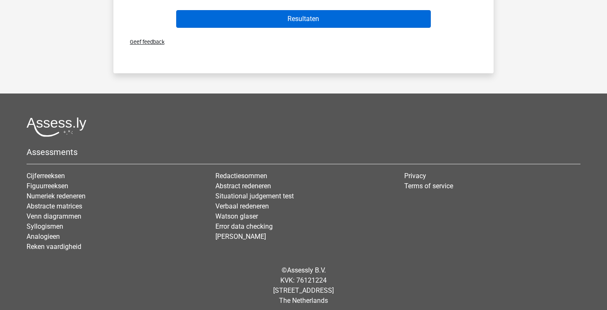
click at [294, 16] on button "Resultaten" at bounding box center [303, 19] width 255 height 18
